Goal: Use online tool/utility: Utilize a website feature to perform a specific function

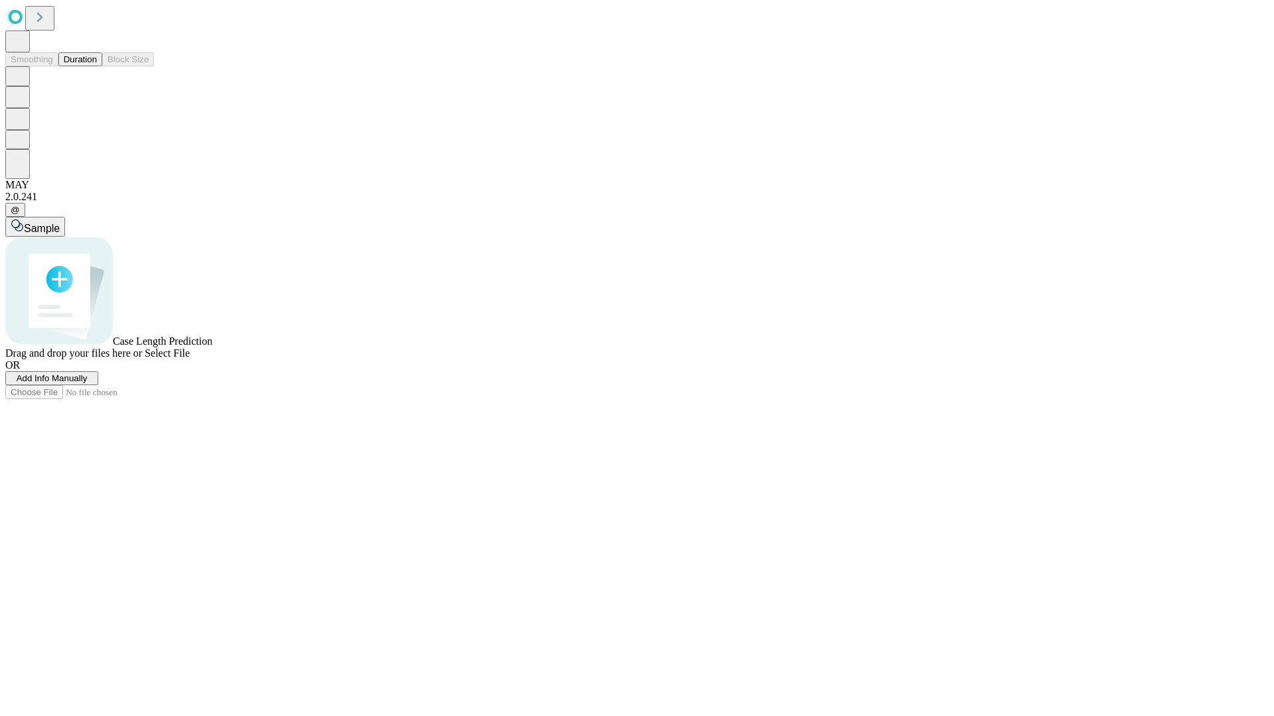
click at [97, 66] on button "Duration" at bounding box center [80, 59] width 44 height 14
click at [88, 383] on span "Add Info Manually" at bounding box center [52, 378] width 71 height 10
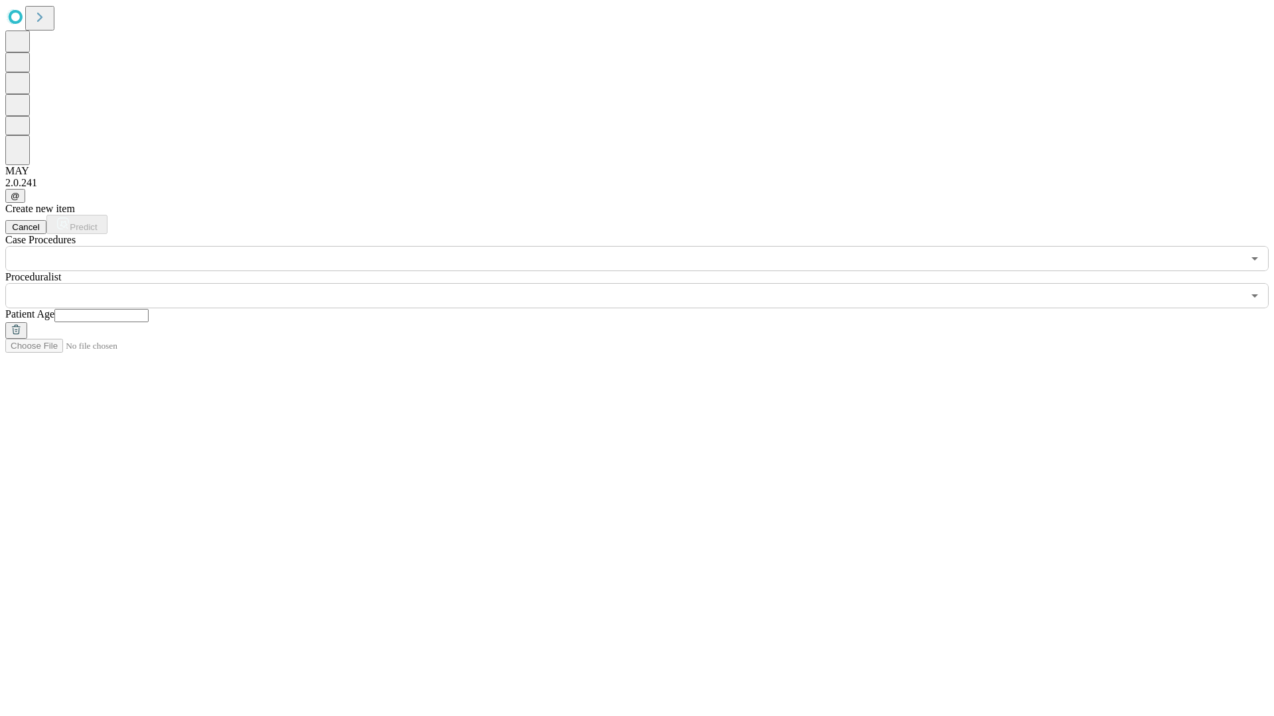
click at [149, 309] on input "text" at bounding box center [101, 315] width 94 height 13
type input "**"
click at [646, 283] on input "text" at bounding box center [623, 295] width 1237 height 25
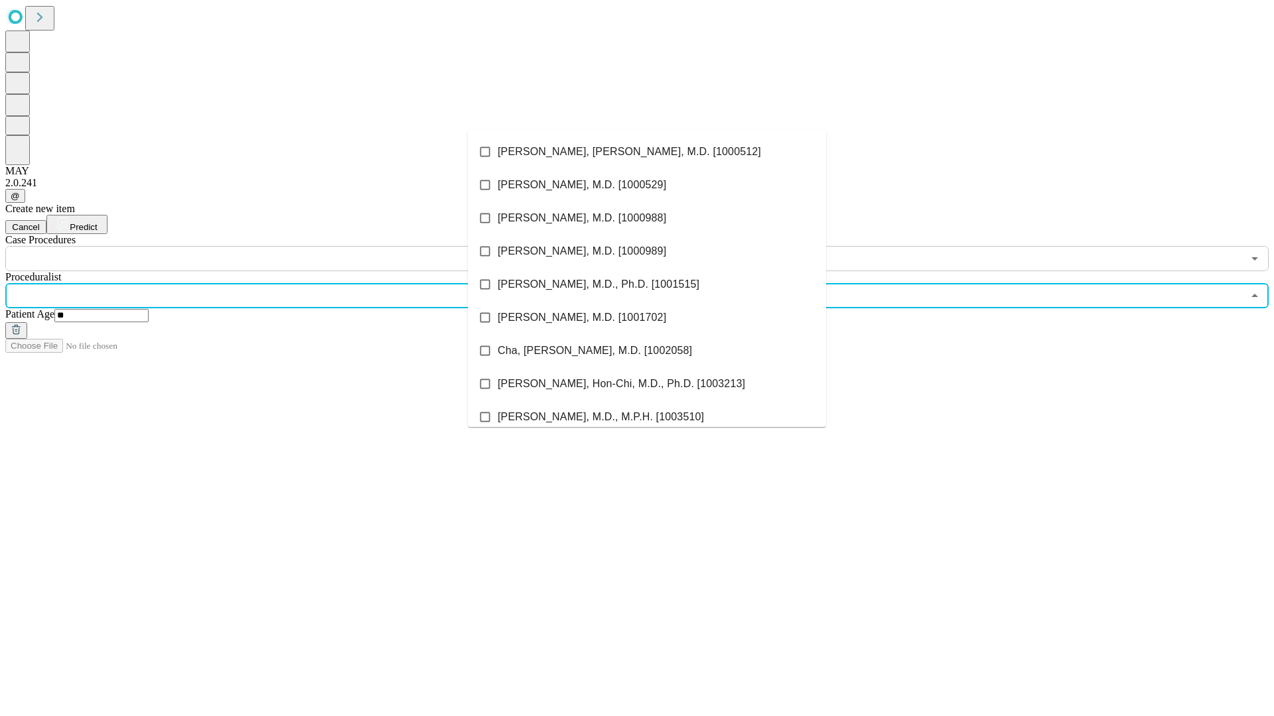
click at [647, 152] on li "[PERSON_NAME], [PERSON_NAME], M.D. [1000512]" at bounding box center [647, 151] width 358 height 33
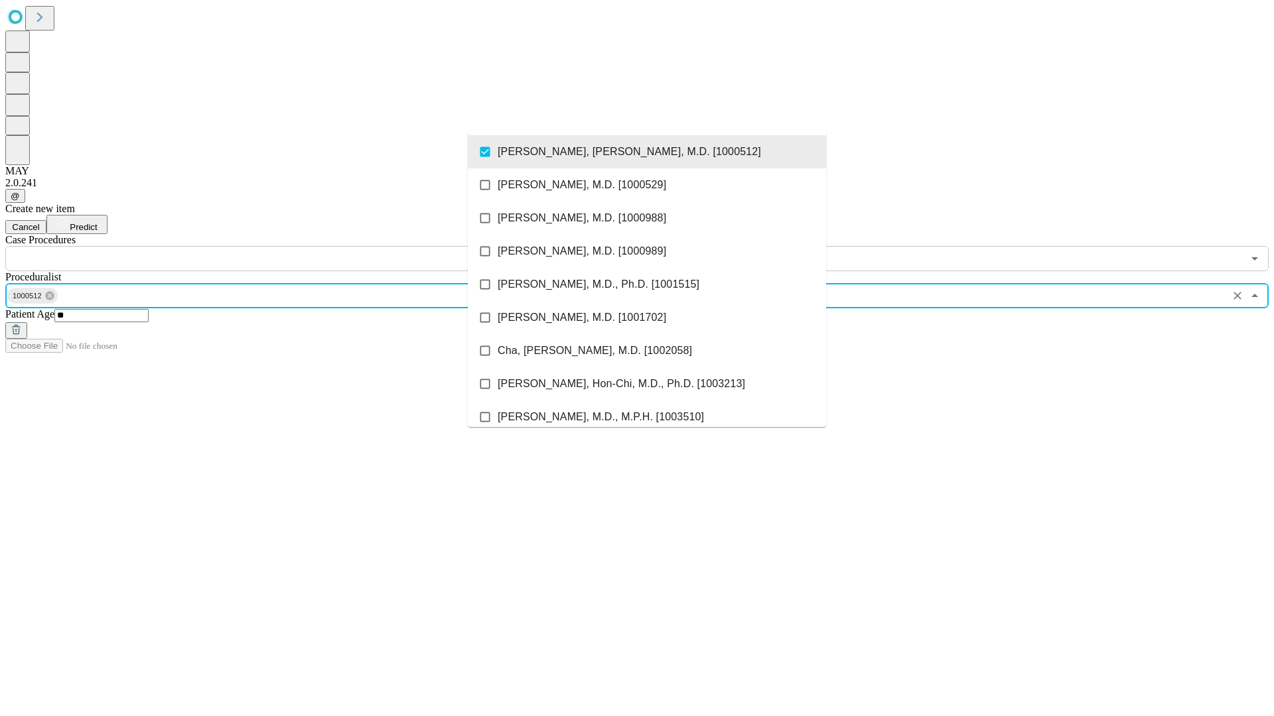
click at [279, 246] on input "text" at bounding box center [623, 258] width 1237 height 25
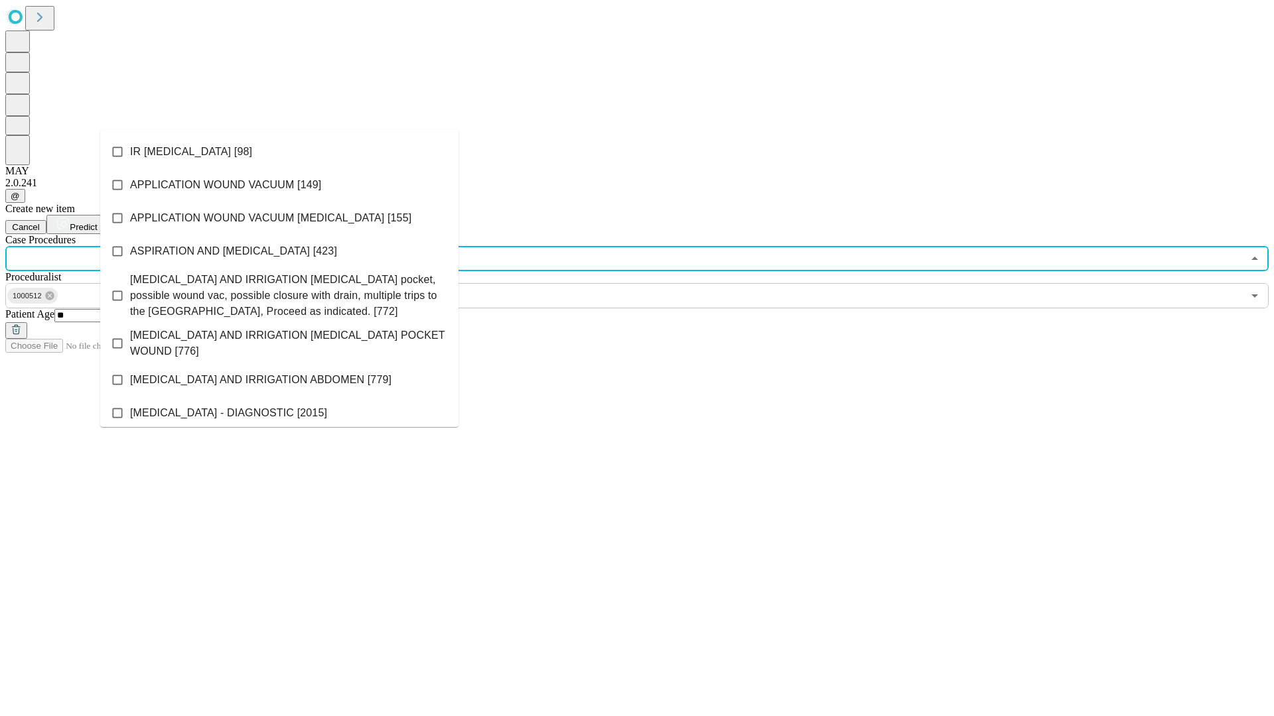
click at [279, 152] on li "IR [MEDICAL_DATA] [98]" at bounding box center [279, 151] width 358 height 33
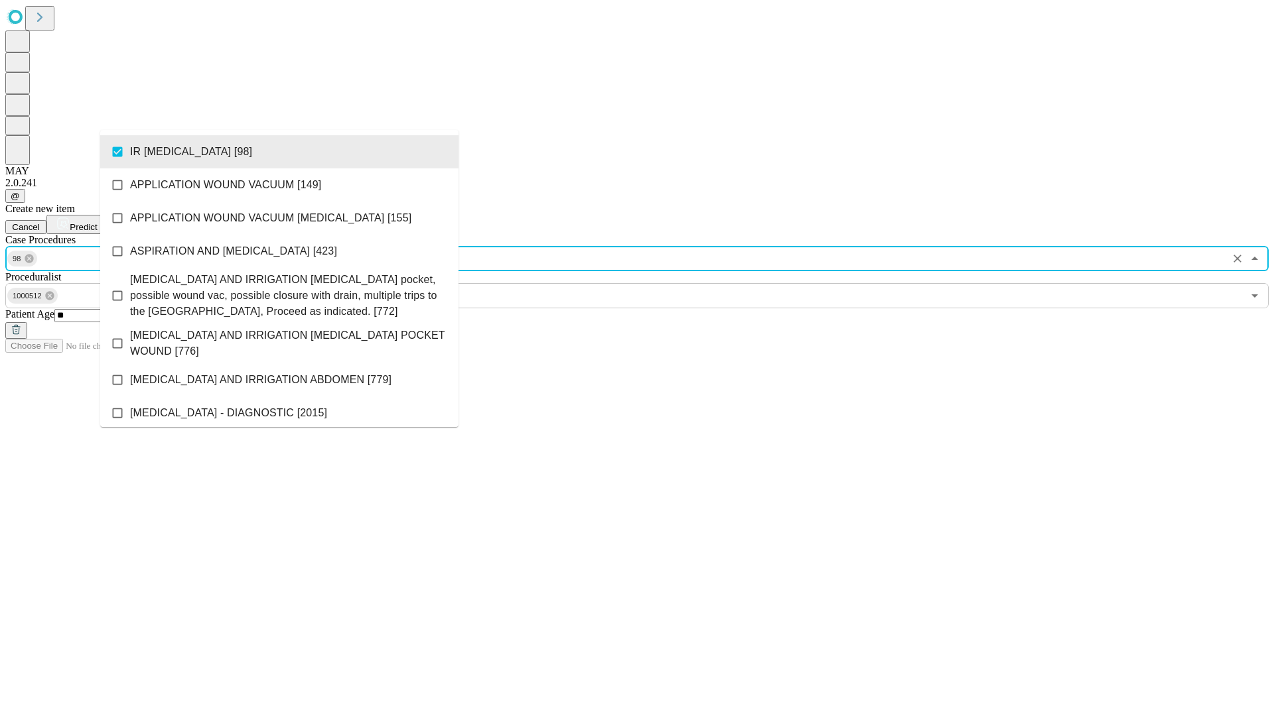
click at [97, 222] on span "Predict" at bounding box center [83, 227] width 27 height 10
